Goal: Check status: Check status

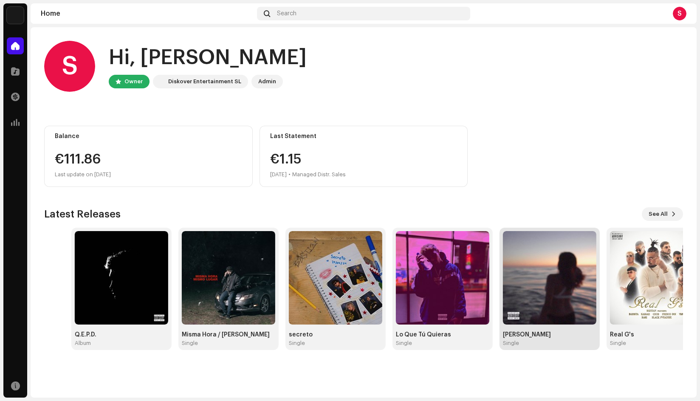
drag, startPoint x: 531, startPoint y: 263, endPoint x: 587, endPoint y: 274, distance: 57.1
click at [586, 274] on img at bounding box center [549, 277] width 93 height 93
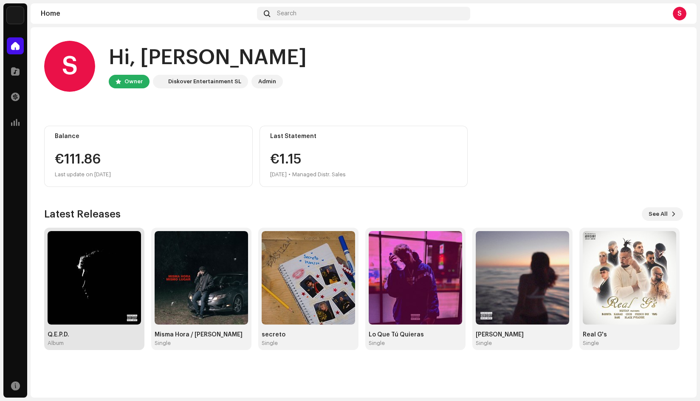
click at [73, 282] on img at bounding box center [94, 277] width 93 height 93
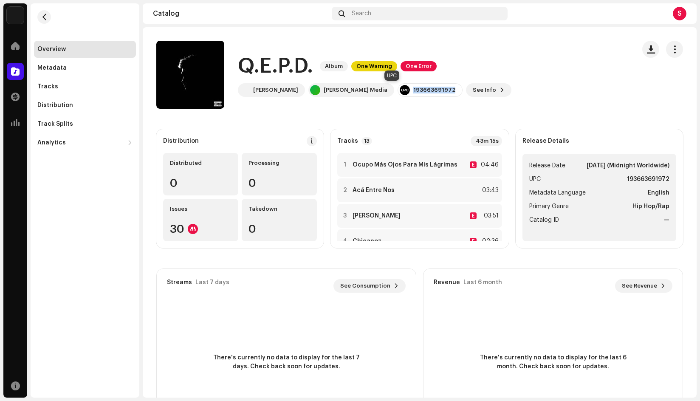
drag, startPoint x: 376, startPoint y: 90, endPoint x: 424, endPoint y: 91, distance: 47.2
click at [424, 91] on div "[PERSON_NAME] [PERSON_NAME] Media 193663691972 See Info" at bounding box center [375, 90] width 274 height 14
copy div "193663691972"
click at [551, 80] on div "Q.E.P.D. Album One Warning One Error [PERSON_NAME] [PERSON_NAME] Media 19366369…" at bounding box center [392, 75] width 472 height 68
click at [193, 228] on div at bounding box center [193, 229] width 10 height 10
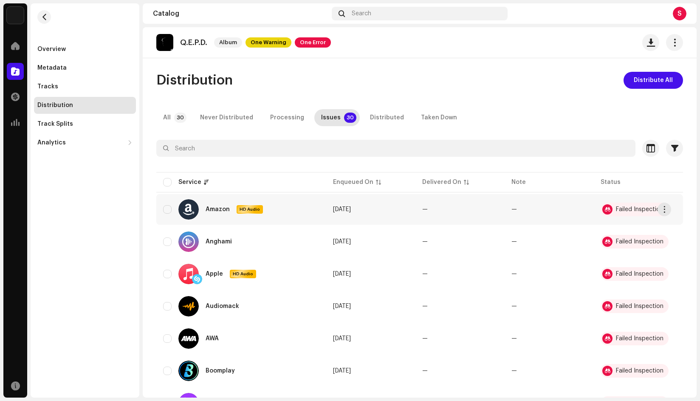
click at [639, 213] on div "Failed Inspection" at bounding box center [635, 210] width 68 height 14
click at [656, 208] on div "Failed Inspection" at bounding box center [640, 209] width 48 height 6
click at [663, 208] on span "button" at bounding box center [664, 209] width 6 height 7
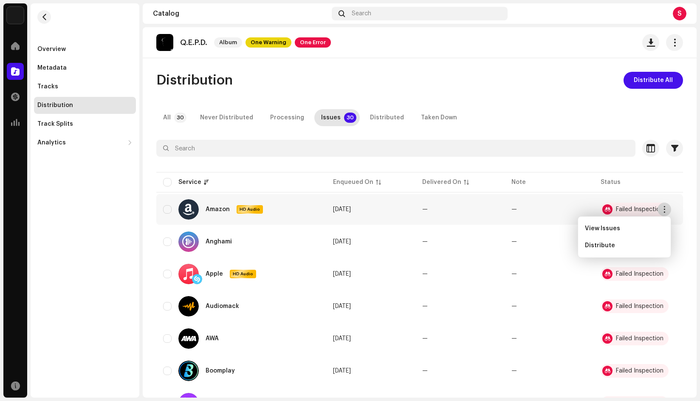
click at [668, 208] on button "button" at bounding box center [665, 210] width 14 height 14
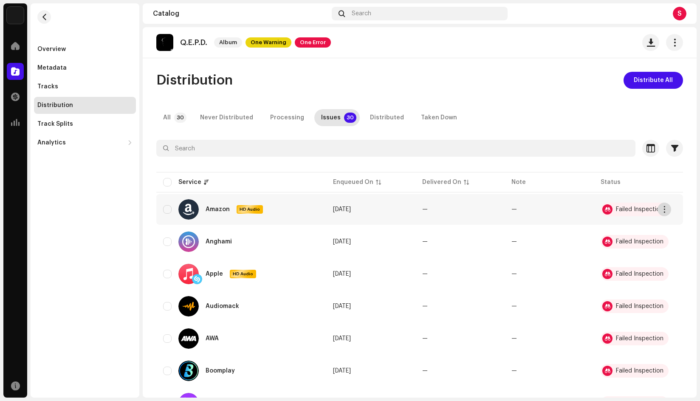
click at [668, 208] on button "button" at bounding box center [665, 210] width 14 height 14
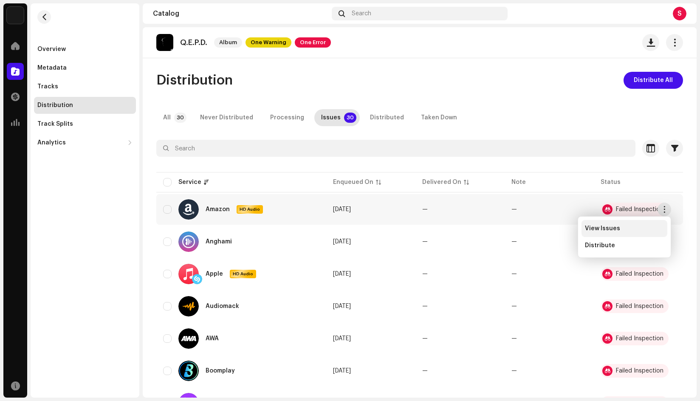
click at [635, 230] on div "View Issues" at bounding box center [624, 228] width 79 height 7
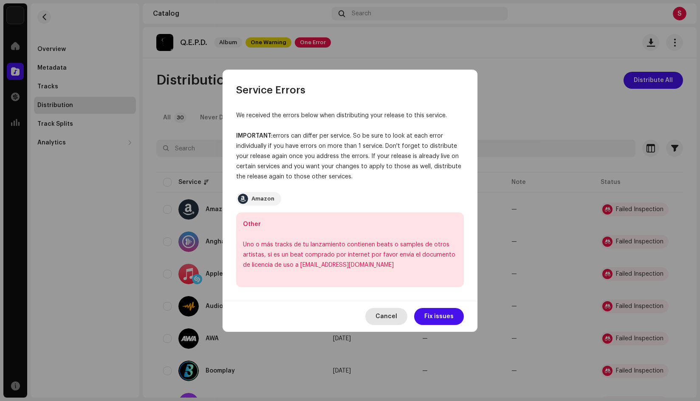
click at [386, 318] on span "Cancel" at bounding box center [387, 316] width 22 height 17
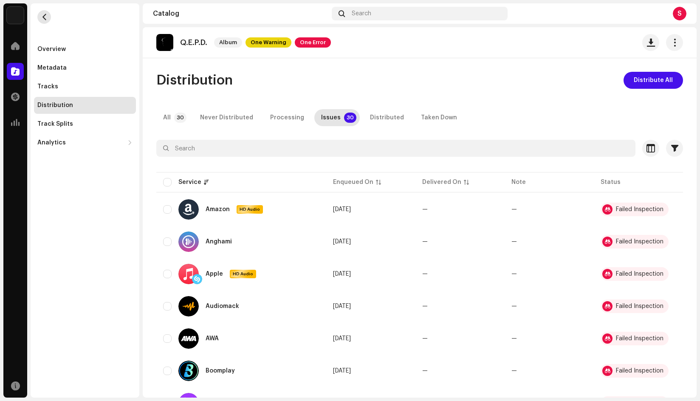
click at [42, 14] on span "button" at bounding box center [44, 17] width 6 height 7
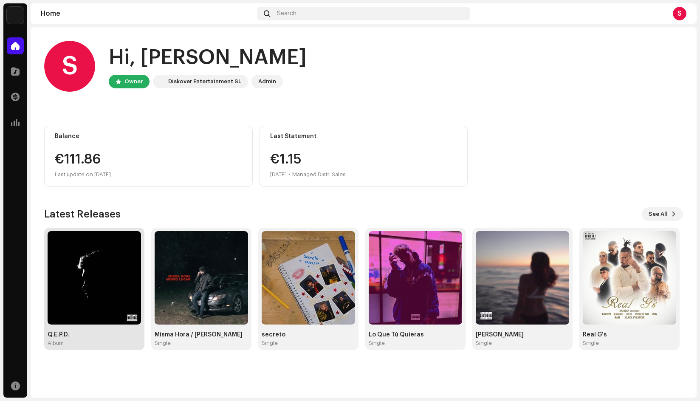
click at [106, 299] on img at bounding box center [94, 277] width 93 height 93
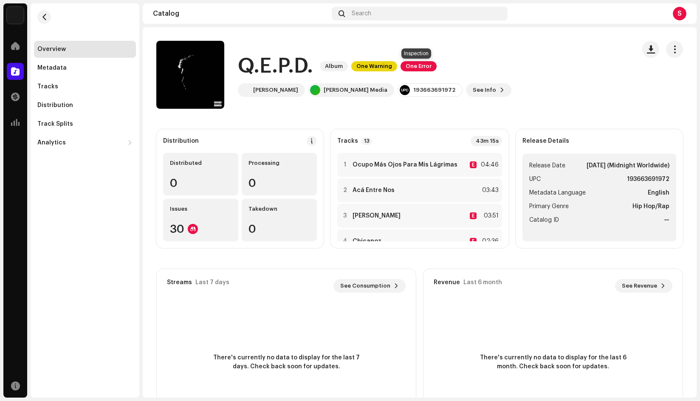
click at [426, 68] on span "One Error" at bounding box center [419, 66] width 36 height 10
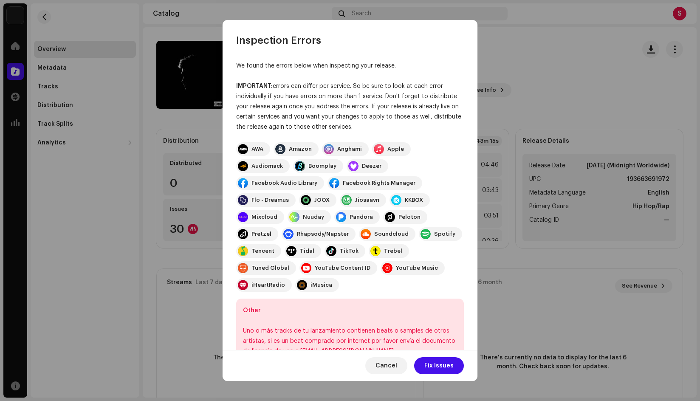
scroll to position [37, 0]
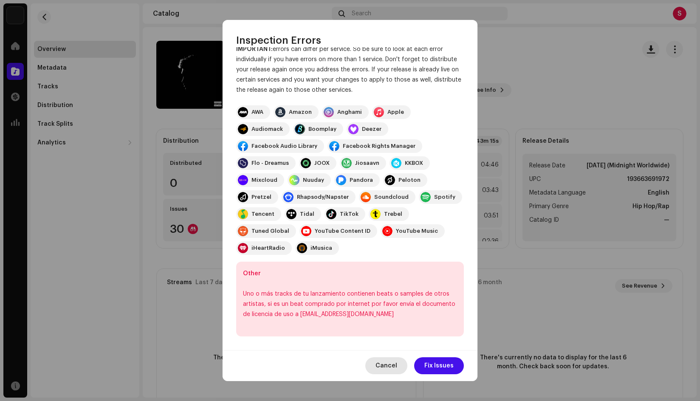
click at [397, 366] on span "Cancel" at bounding box center [387, 365] width 22 height 17
